Goal: Download file/media

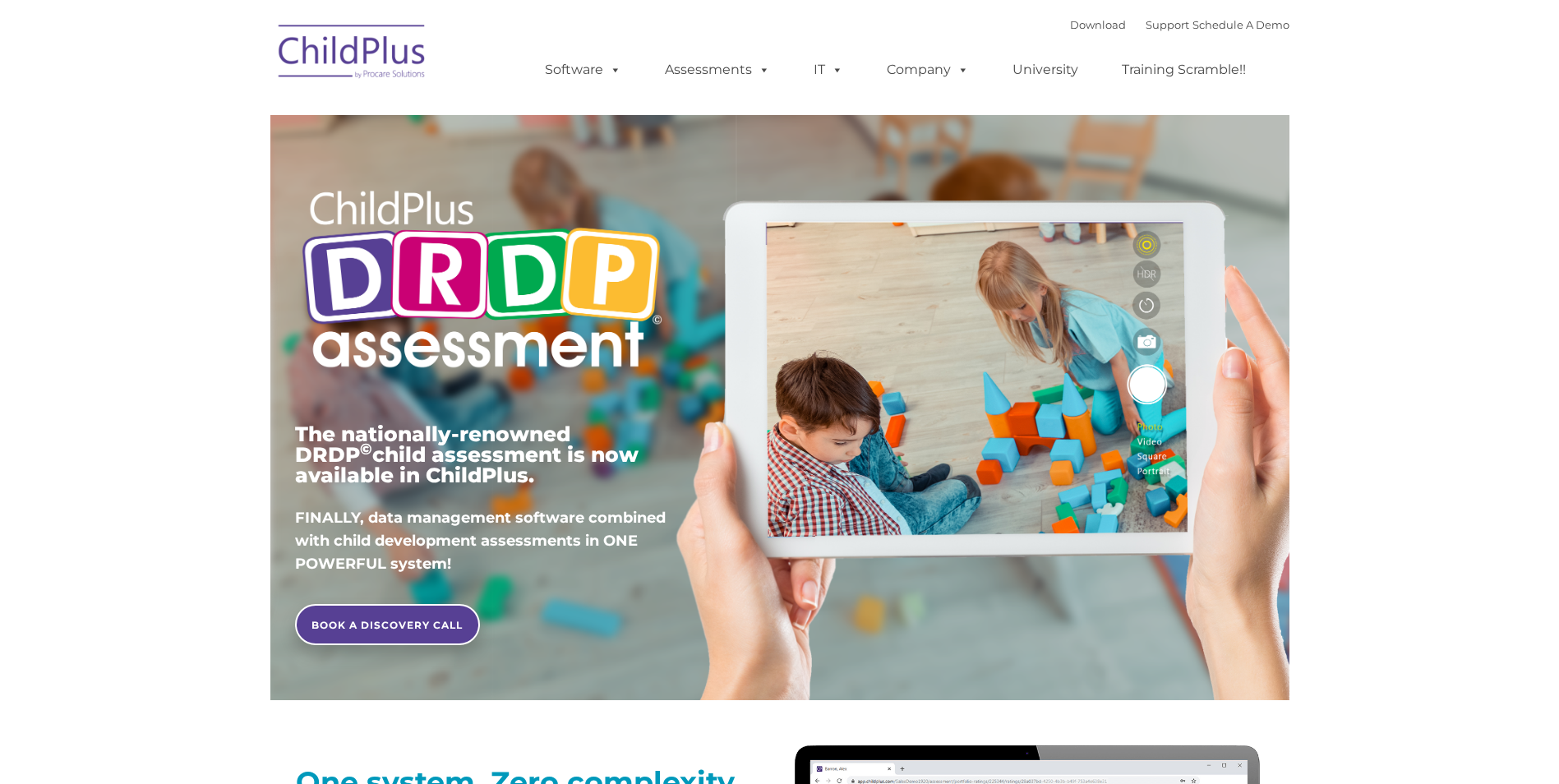
type input ""
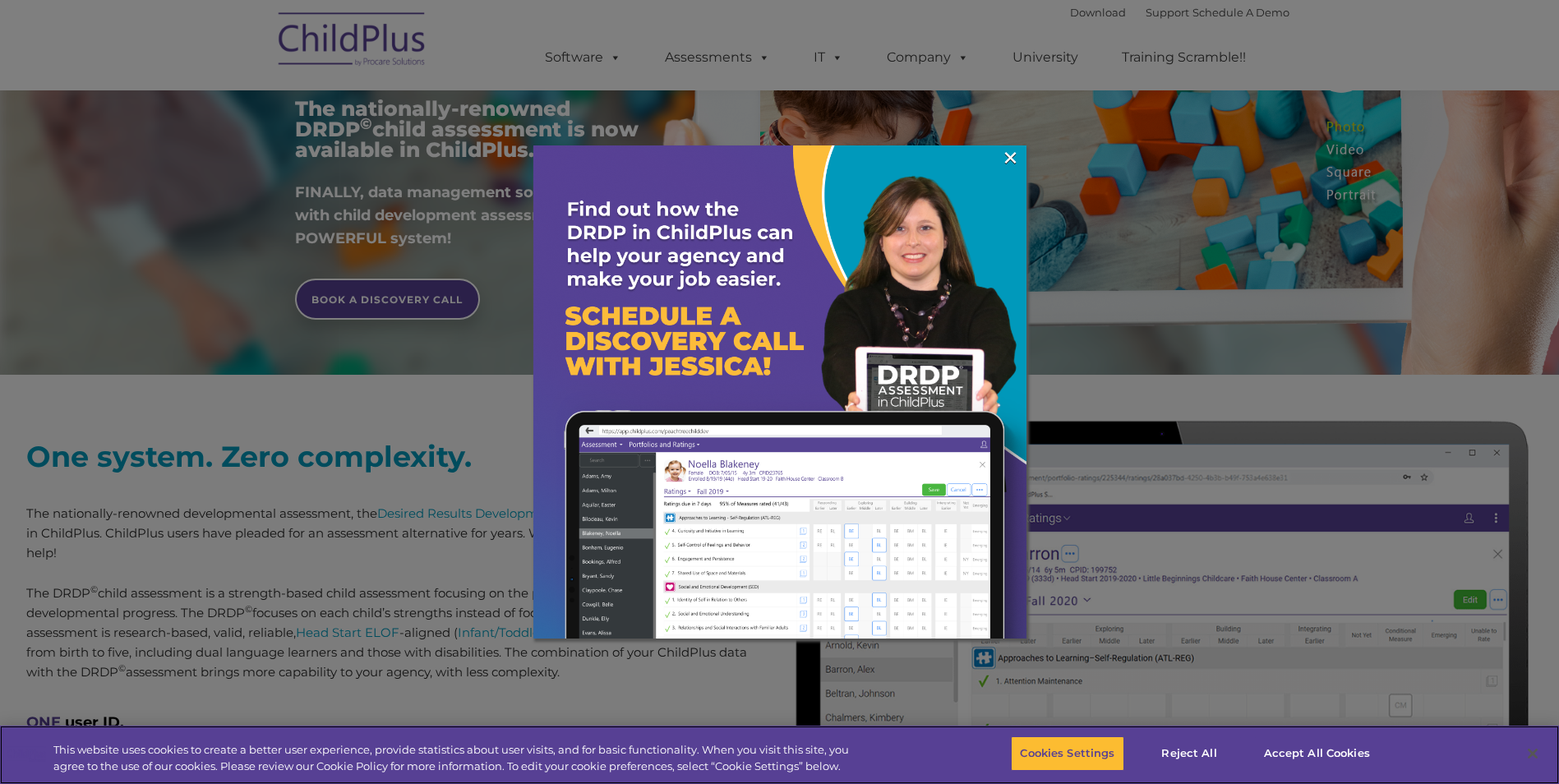
scroll to position [328, 0]
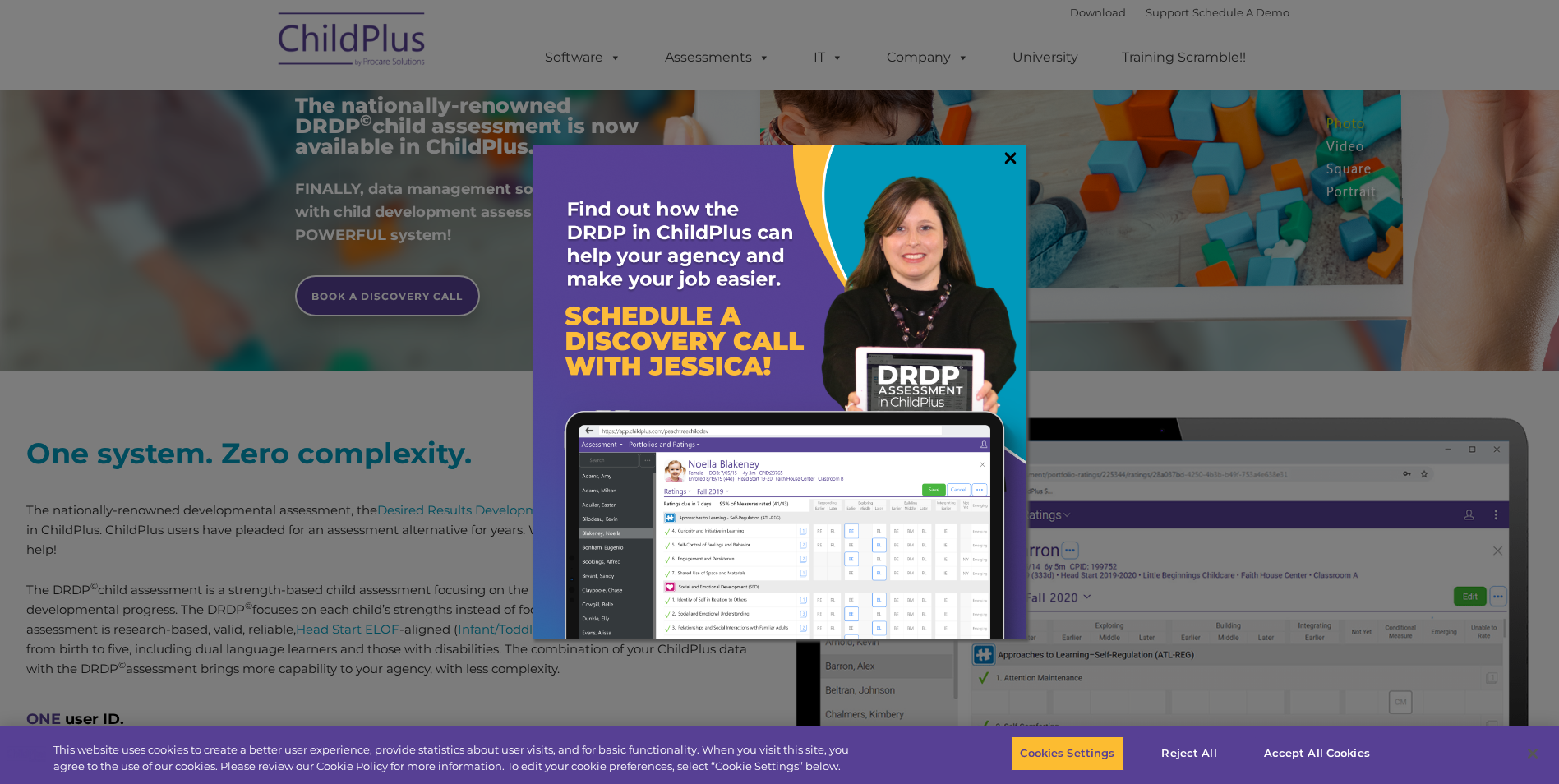
click at [1013, 154] on link "×" at bounding box center [1010, 158] width 19 height 16
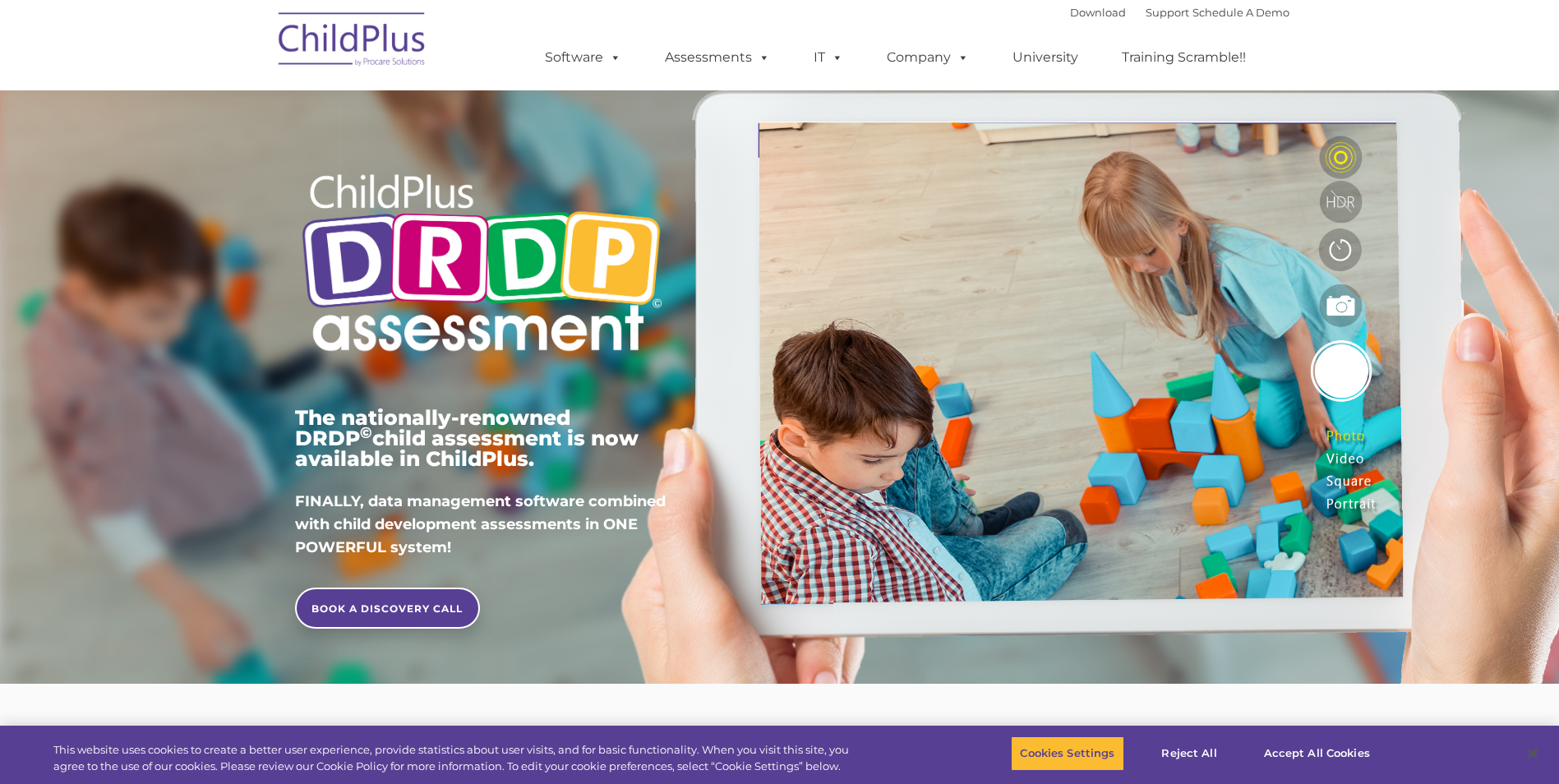
scroll to position [0, 0]
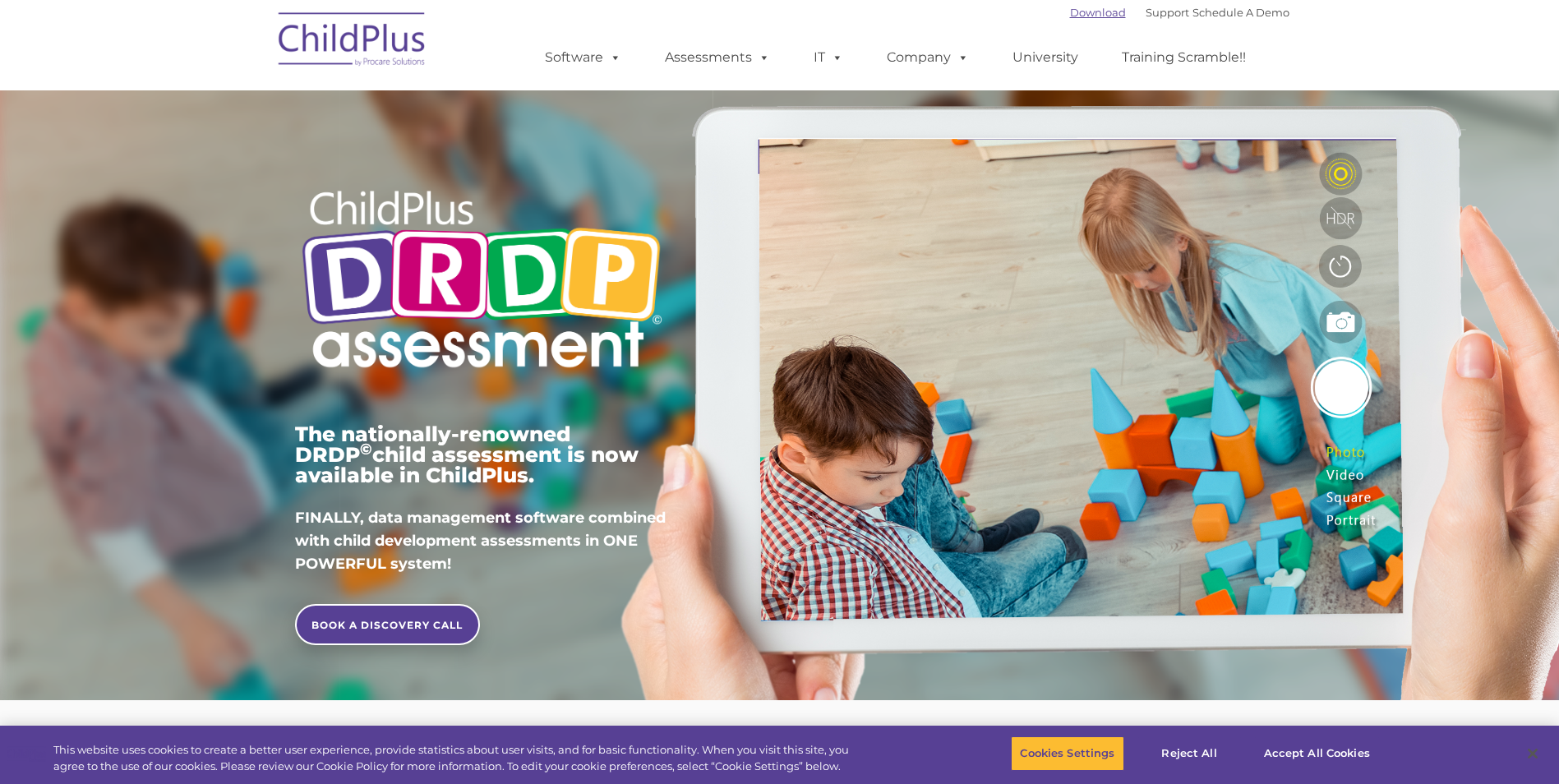
click at [1072, 15] on link "Download" at bounding box center [1098, 12] width 56 height 14
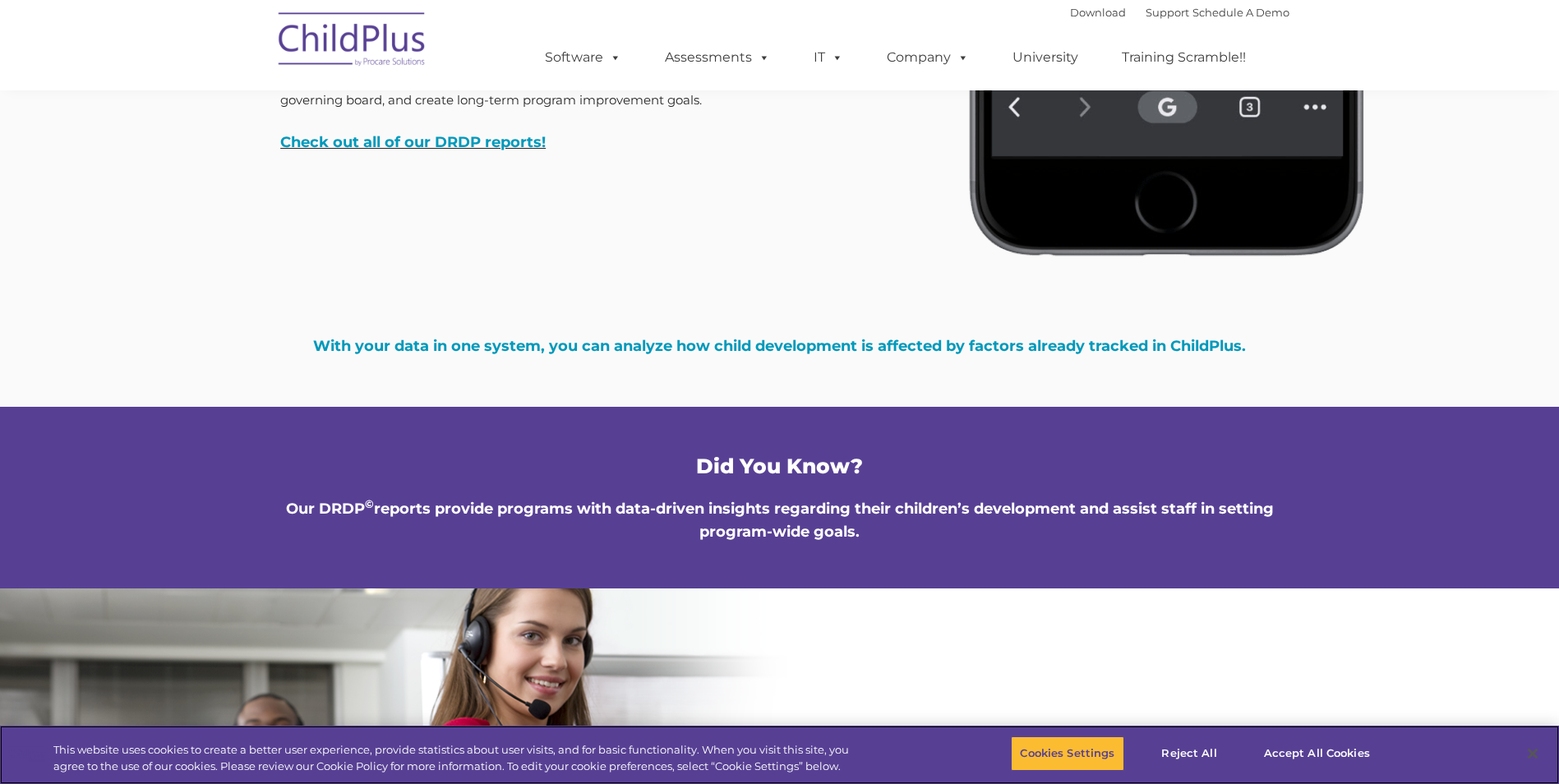
scroll to position [5382, 0]
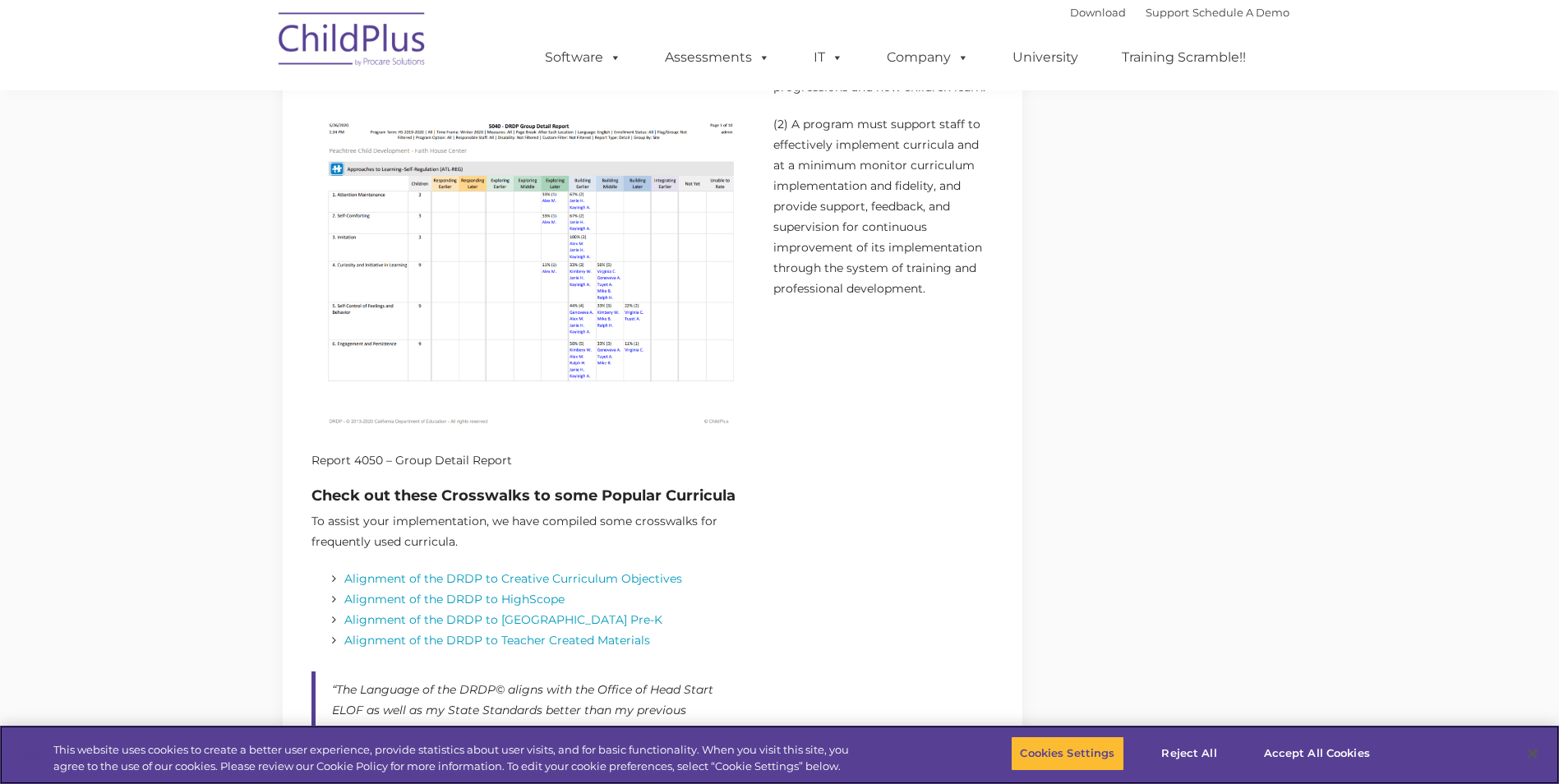
scroll to position [1808, 0]
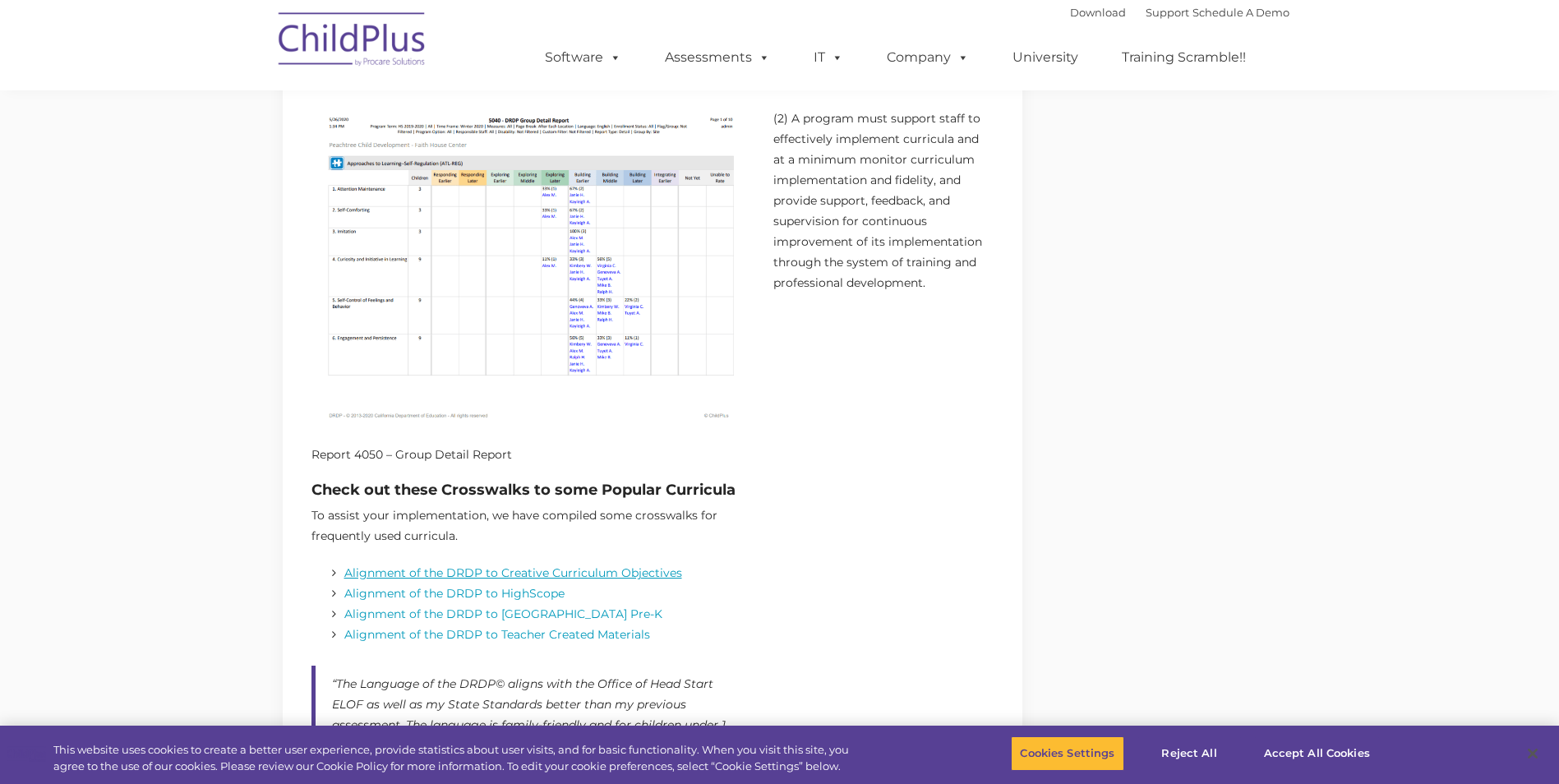
click at [580, 575] on link "Alignment of the DRDP to Creative Curriculum Objectives" at bounding box center [513, 573] width 337 height 14
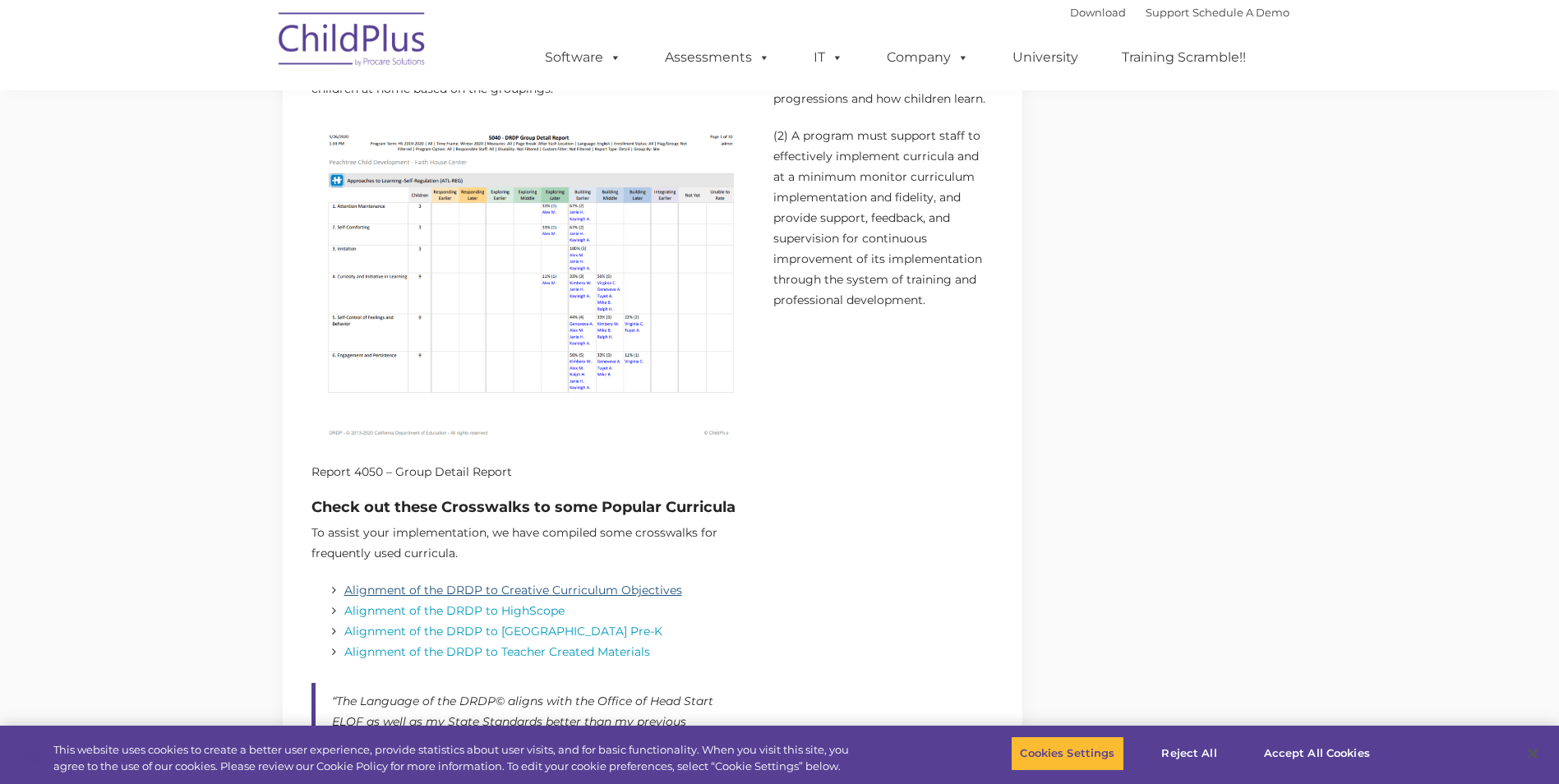
scroll to position [1790, 0]
click at [474, 592] on link "Alignment of the DRDP to Creative Curriculum Objectives" at bounding box center [513, 591] width 337 height 14
